Goal: Transaction & Acquisition: Obtain resource

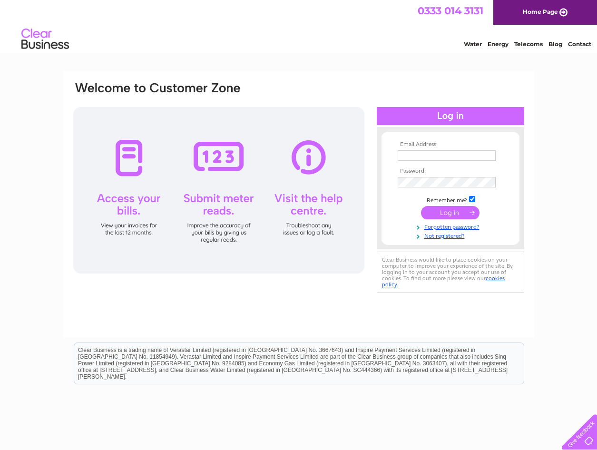
click at [403, 158] on input "text" at bounding box center [447, 155] width 98 height 10
type input "[PERSON_NAME][EMAIL_ADDRESS][PERSON_NAME][DOMAIN_NAME]"
click at [453, 215] on input "submit" at bounding box center [450, 213] width 59 height 13
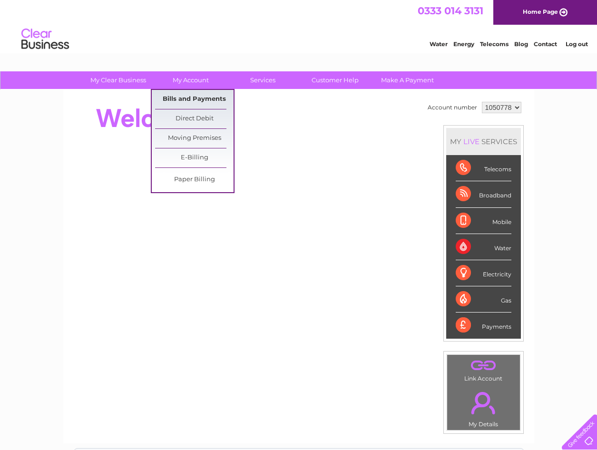
click at [205, 100] on link "Bills and Payments" at bounding box center [194, 99] width 78 height 19
drag, startPoint x: 205, startPoint y: 100, endPoint x: 195, endPoint y: 101, distance: 9.5
click at [195, 101] on link "Bills and Payments" at bounding box center [194, 99] width 78 height 19
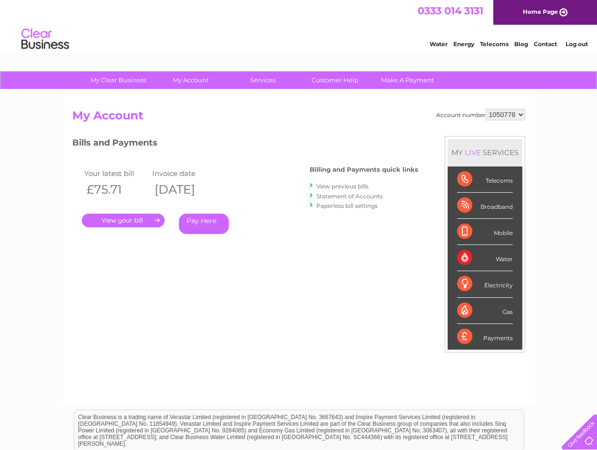
click at [134, 219] on link "." at bounding box center [123, 221] width 83 height 14
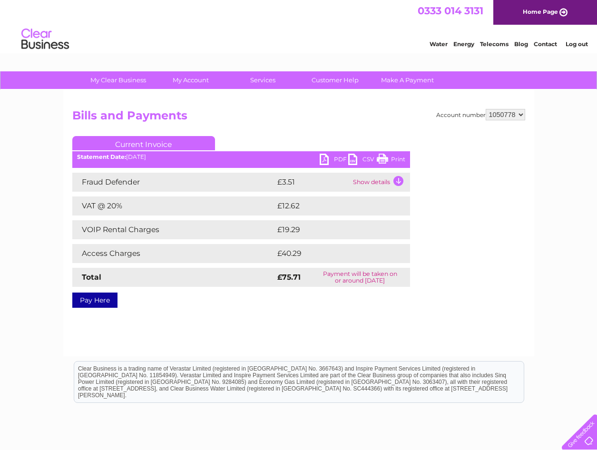
click at [327, 159] on link "PDF" at bounding box center [334, 161] width 29 height 14
click at [575, 43] on link "Log out" at bounding box center [577, 43] width 22 height 7
click at [574, 44] on link "Log out" at bounding box center [577, 43] width 22 height 7
